Goal: Navigation & Orientation: Find specific page/section

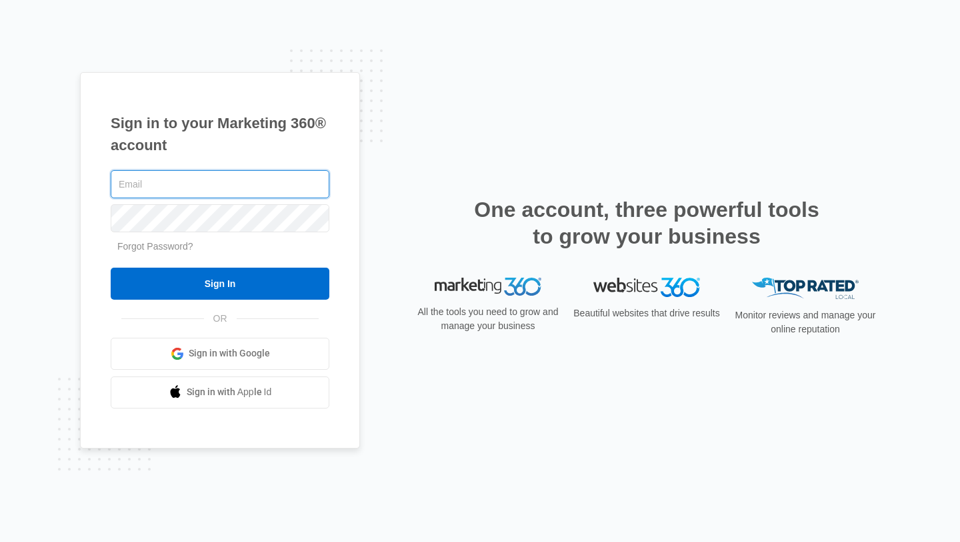
type input "Irvin.Quezada@icloud.com"
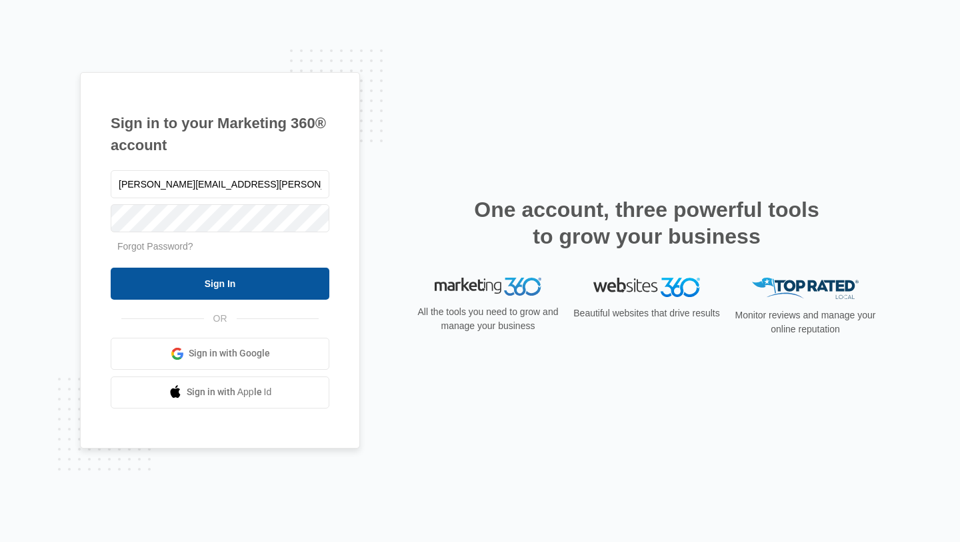
click at [245, 291] on input "Sign In" at bounding box center [220, 283] width 219 height 32
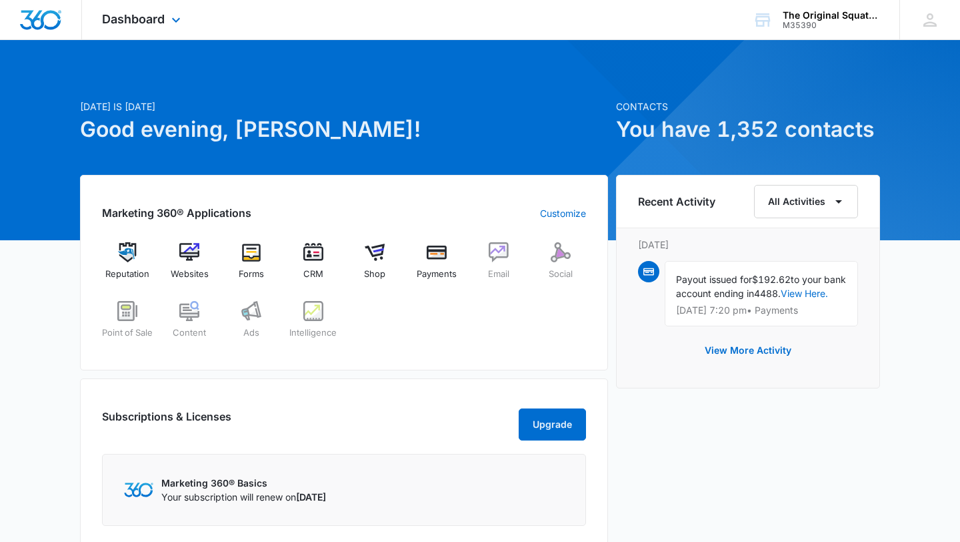
click at [157, 10] on div "Dashboard Apps Reputation Websites Forms CRM Email Social Shop Payments POS Con…" at bounding box center [143, 19] width 122 height 39
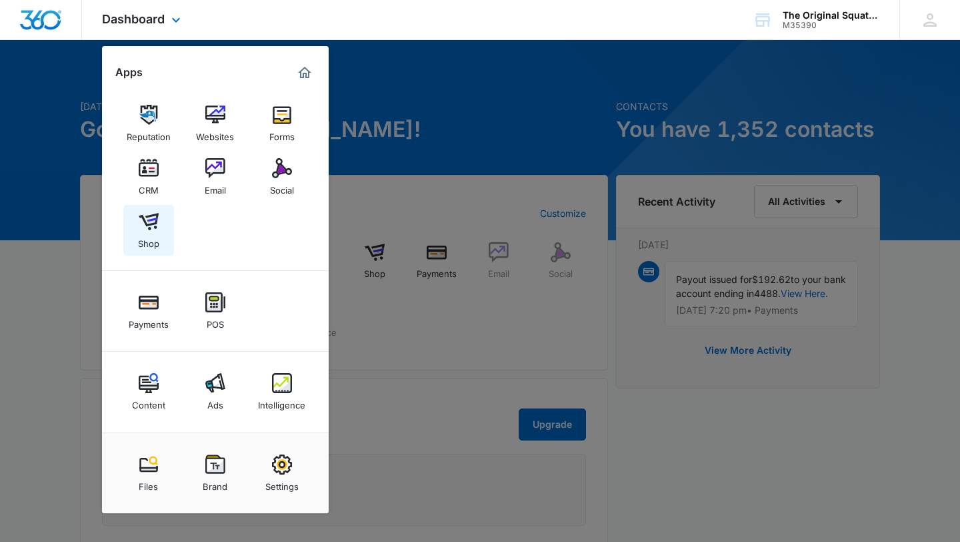
click at [137, 219] on link "Shop" at bounding box center [148, 230] width 51 height 51
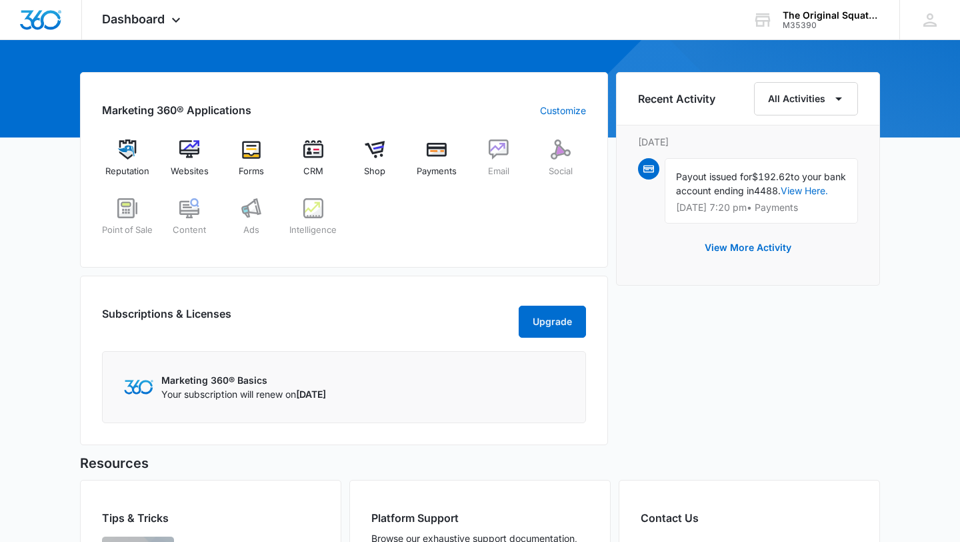
scroll to position [273, 0]
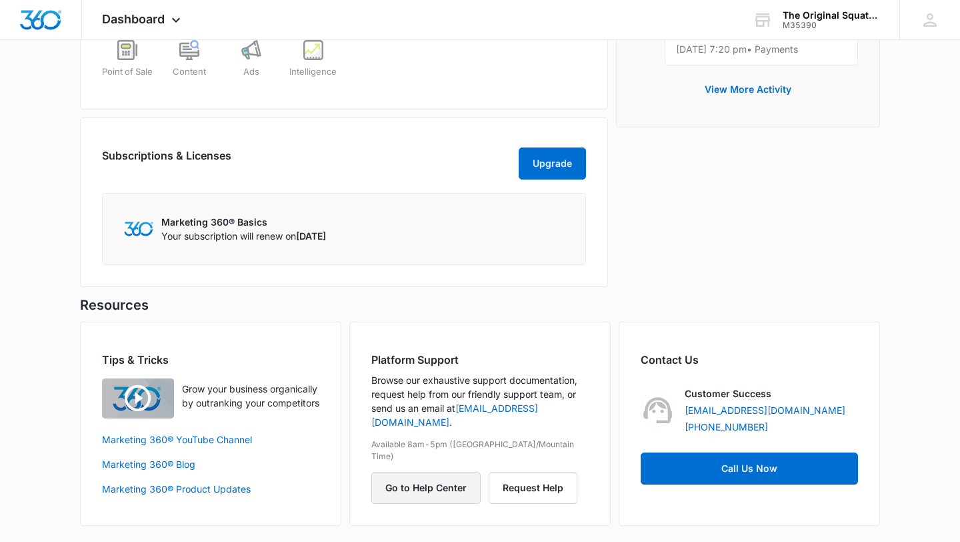
click at [456, 472] on button "Go to Help Center" at bounding box center [425, 488] width 109 height 32
